Goal: Task Accomplishment & Management: Manage account settings

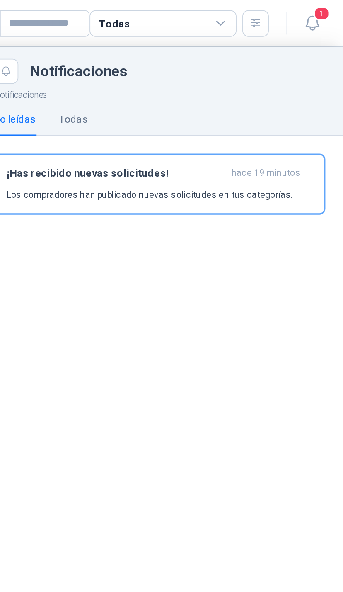
scroll to position [0, 4]
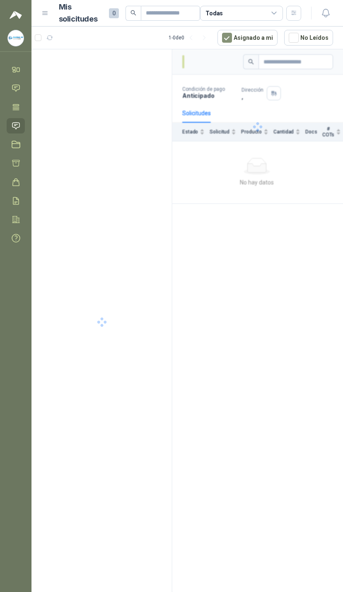
scroll to position [0, 150]
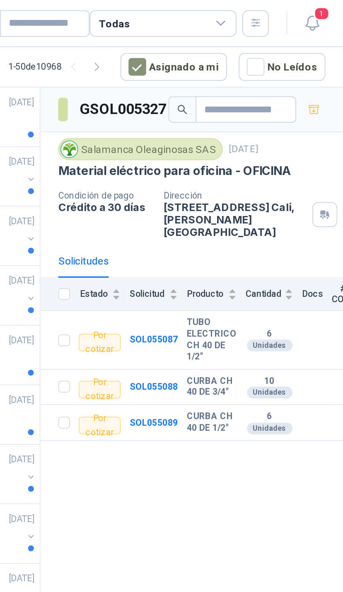
click at [327, 6] on span "1" at bounding box center [331, 8] width 9 height 8
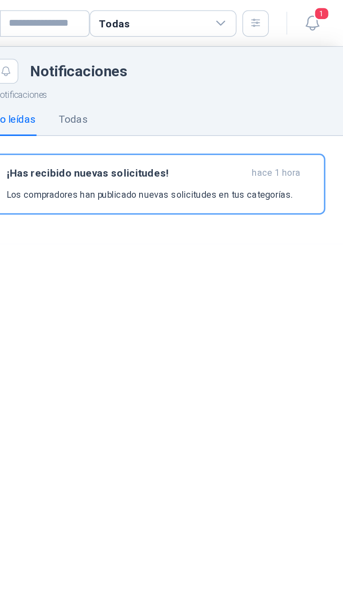
click at [271, 12] on icon at bounding box center [274, 13] width 7 height 7
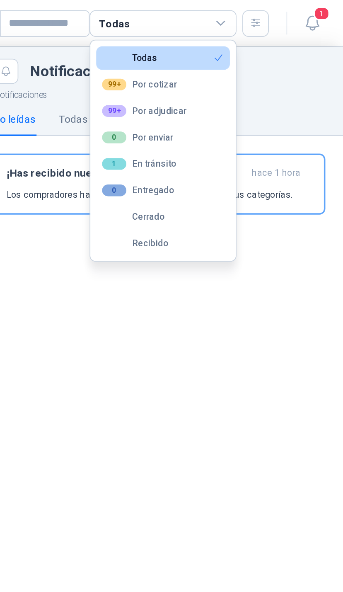
click at [207, 63] on div "99+ Por adjudicar" at bounding box center [231, 62] width 48 height 7
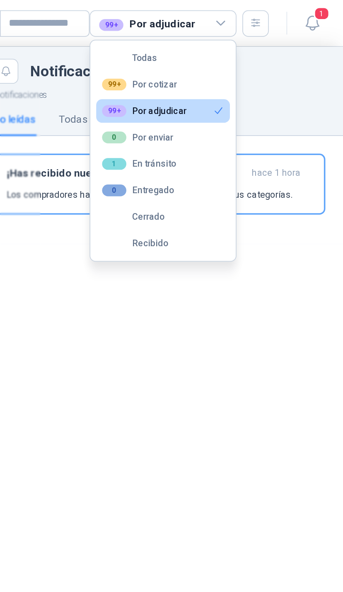
click at [136, 180] on div "Notificaciones No leídas Todas ¡Has recibido nuevas solicitudes! hace 1 hora Lo…" at bounding box center [239, 319] width 207 height 545
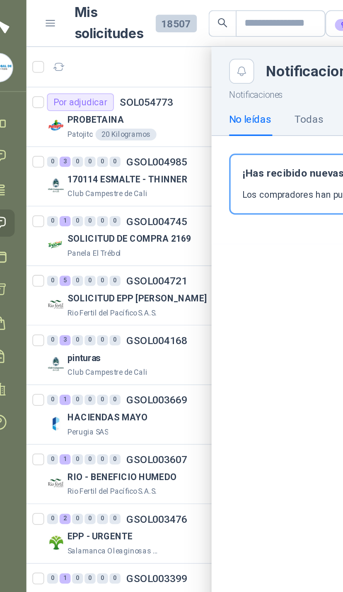
click at [94, 95] on div at bounding box center [188, 310] width 312 height 566
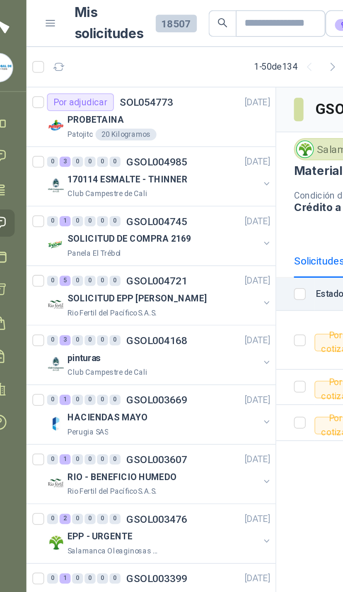
click at [150, 97] on div "170114 ESMALTE - THINNER Club Campestre de Cali" at bounding box center [106, 104] width 127 height 17
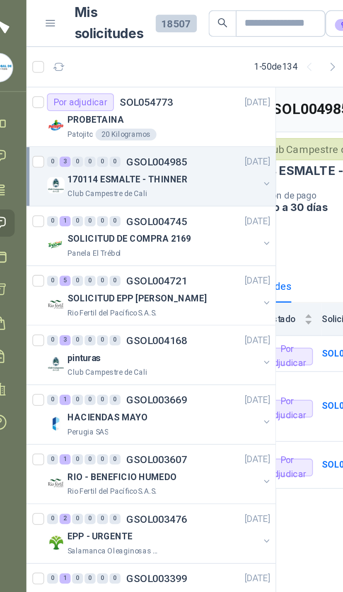
scroll to position [0, 30]
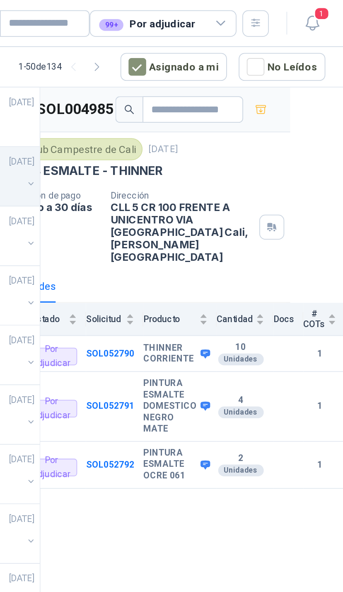
click at [271, 16] on icon at bounding box center [274, 13] width 7 height 7
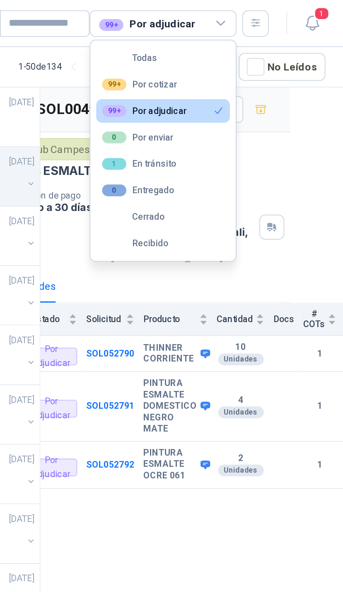
click at [204, 118] on button "Cerrado" at bounding box center [241, 122] width 75 height 13
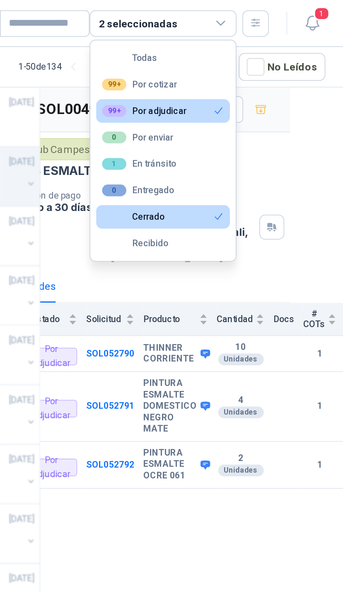
click at [204, 64] on button "99+ Por adjudicar" at bounding box center [241, 62] width 75 height 13
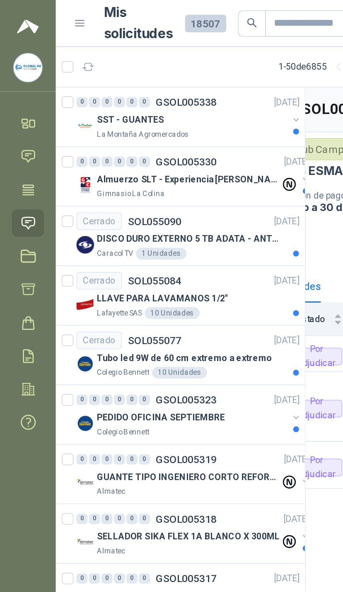
click at [163, 69] on div "SST - GUANTES La Montaña Agromercados" at bounding box center [106, 71] width 127 height 17
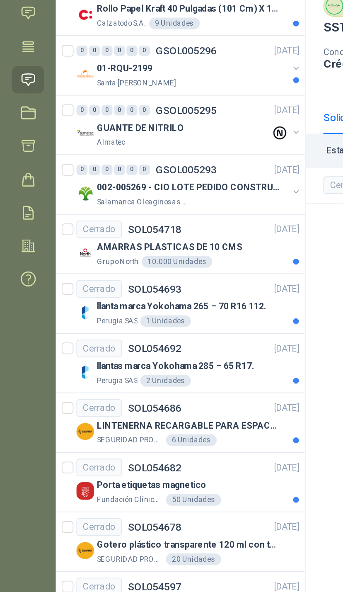
scroll to position [654, 0]
